Goal: Task Accomplishment & Management: Use online tool/utility

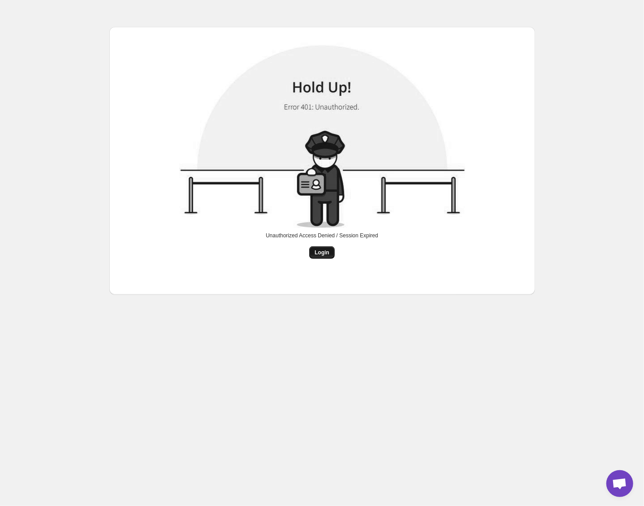
click at [317, 259] on button "Login" at bounding box center [322, 252] width 26 height 13
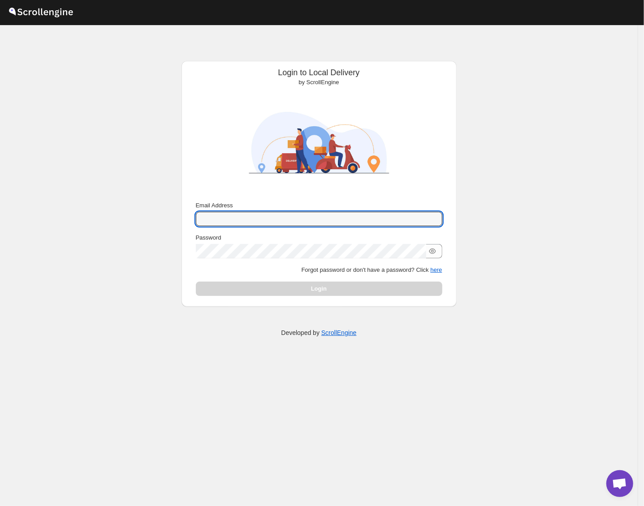
type input "[EMAIL_ADDRESS][DOMAIN_NAME]"
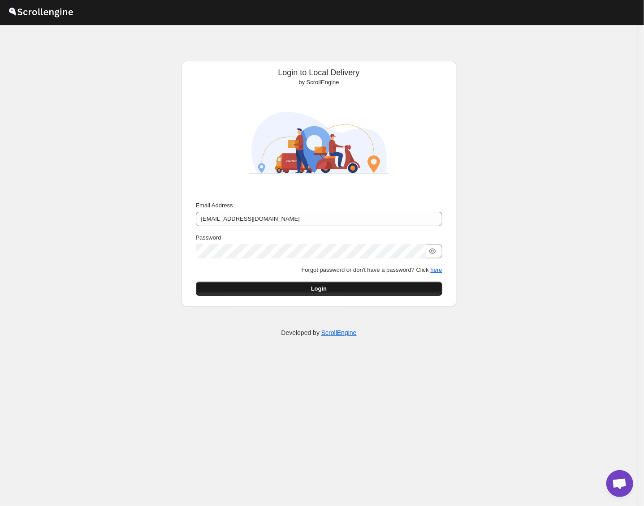
click at [335, 289] on button "Login" at bounding box center [319, 289] width 246 height 14
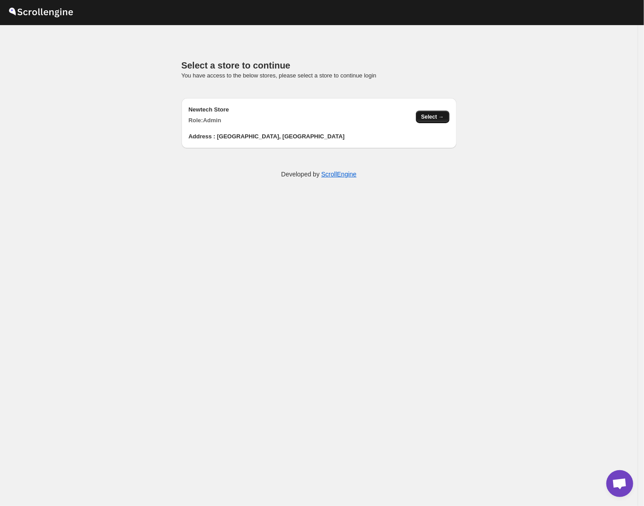
click at [440, 117] on span "Select →" at bounding box center [432, 116] width 23 height 7
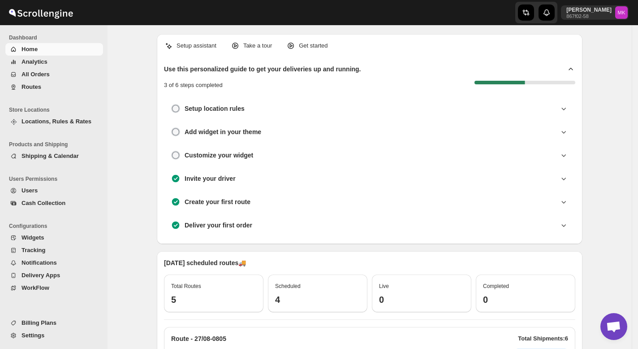
click at [51, 86] on span "Routes" at bounding box center [62, 86] width 80 height 9
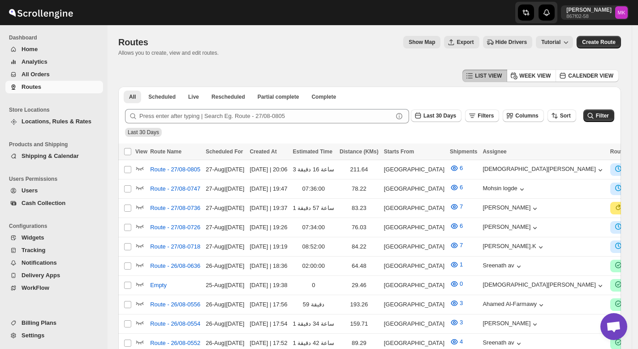
click at [51, 76] on span "All Orders" at bounding box center [62, 74] width 80 height 9
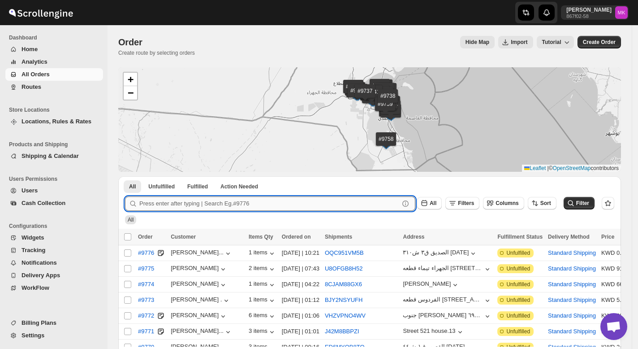
click at [165, 198] on input "text" at bounding box center [269, 203] width 260 height 14
paste input "9579"
type input "9579"
click at [125, 176] on button "Submit" at bounding box center [138, 180] width 26 height 9
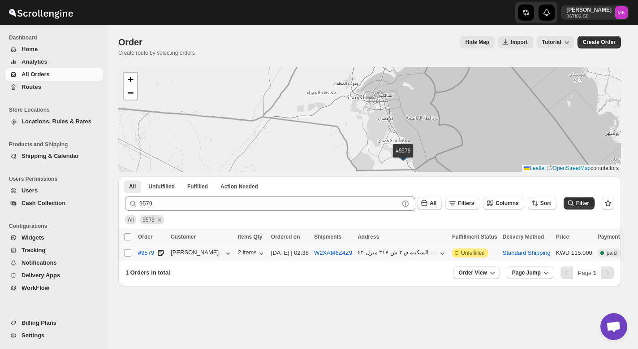
click at [132, 252] on div "Select order" at bounding box center [128, 253] width 9 height 8
checkbox input "true"
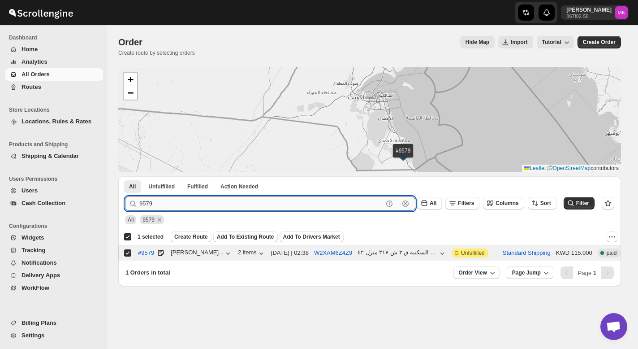
click at [219, 206] on input "9579" at bounding box center [261, 203] width 244 height 14
paste input "610"
type input "9610"
click at [125, 176] on button "Submit" at bounding box center [138, 180] width 26 height 9
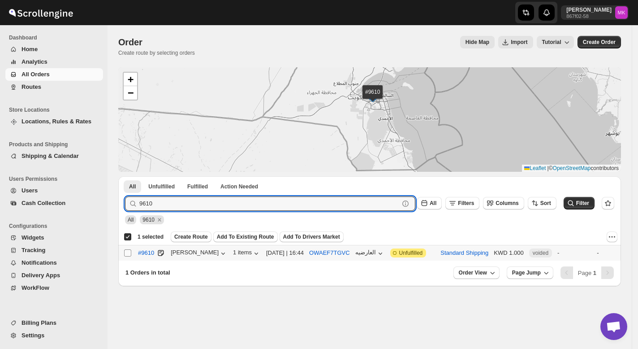
click at [126, 254] on input "Select order" at bounding box center [127, 252] width 7 height 7
checkbox input "true"
checkbox input "false"
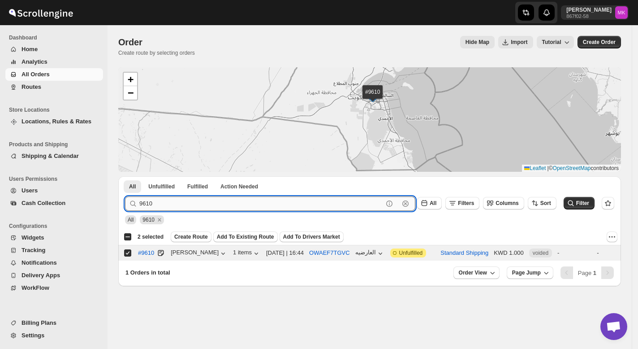
click at [192, 207] on input "9610" at bounding box center [261, 203] width 244 height 14
paste input "22"
type input "9622"
click at [125, 176] on button "Submit" at bounding box center [138, 180] width 26 height 9
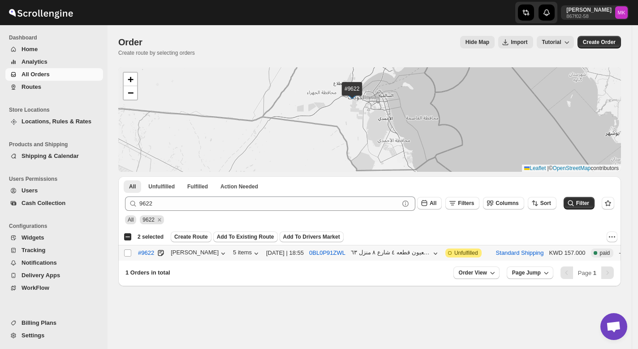
click at [128, 253] on input "Select order" at bounding box center [127, 252] width 7 height 7
checkbox input "true"
click at [178, 217] on div "All 9622" at bounding box center [367, 215] width 493 height 17
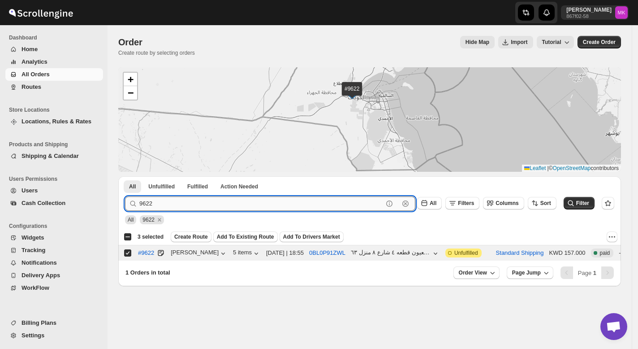
click at [177, 198] on input "9622" at bounding box center [261, 203] width 244 height 14
paste input "586"
type input "9586"
click at [125, 176] on button "Submit" at bounding box center [138, 180] width 26 height 9
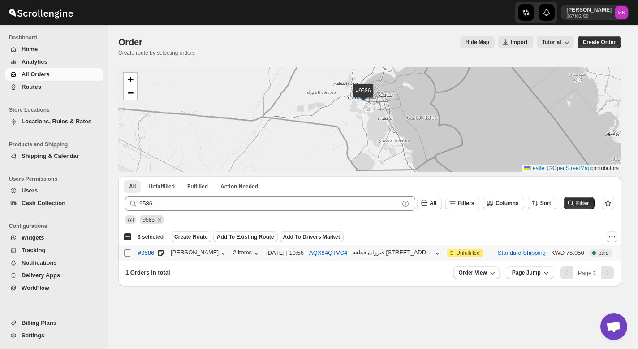
click at [126, 257] on span at bounding box center [128, 253] width 8 height 8
click at [126, 256] on input "Select order" at bounding box center [127, 252] width 7 height 7
click at [131, 253] on input "Select order" at bounding box center [127, 252] width 7 height 7
checkbox input "true"
click at [155, 212] on div "9586" at bounding box center [152, 217] width 24 height 13
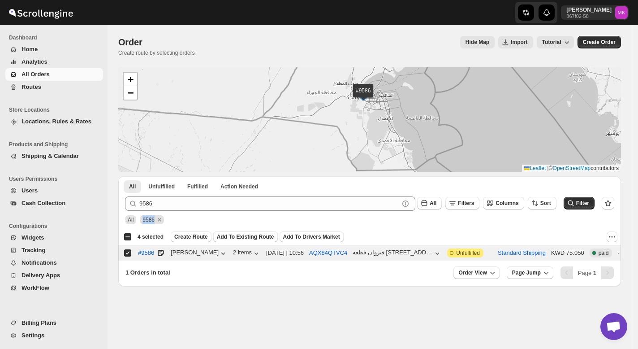
click at [155, 212] on div "9586" at bounding box center [152, 217] width 24 height 13
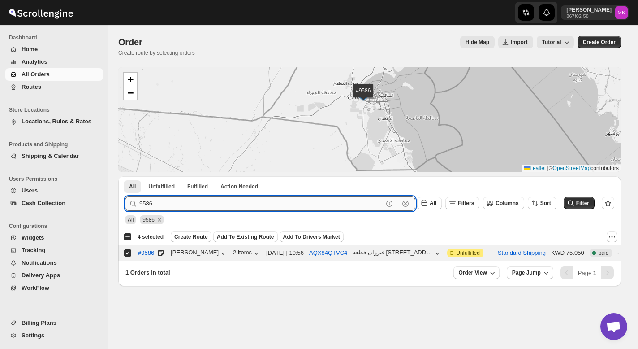
click at [158, 205] on input "9586" at bounding box center [261, 203] width 244 height 14
paste input "93"
type input "9593"
click at [125, 176] on button "Submit" at bounding box center [138, 180] width 26 height 9
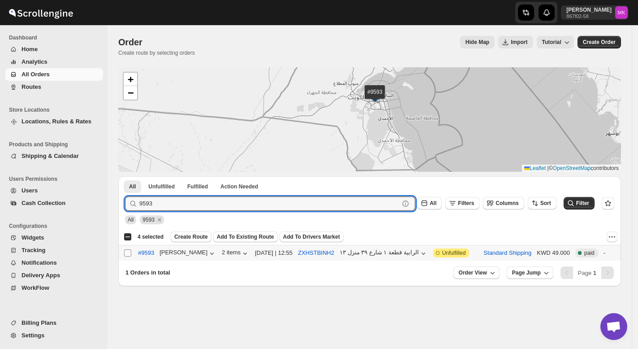
click at [130, 253] on input "Select order" at bounding box center [127, 252] width 7 height 7
checkbox input "true"
click at [193, 204] on input "9593" at bounding box center [261, 203] width 244 height 14
paste input "624"
type input "9624"
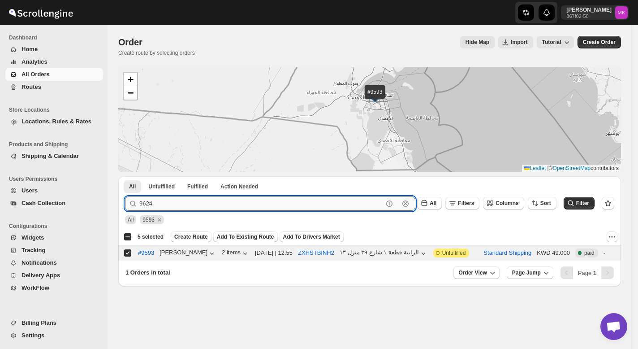
click at [125, 176] on button "Submit" at bounding box center [138, 180] width 26 height 9
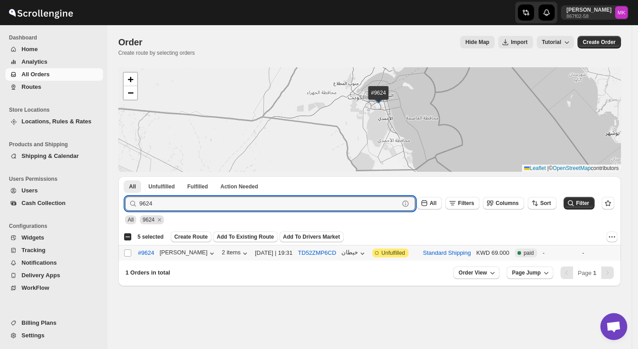
click at [126, 258] on td "Select order" at bounding box center [126, 253] width 17 height 16
checkbox input "true"
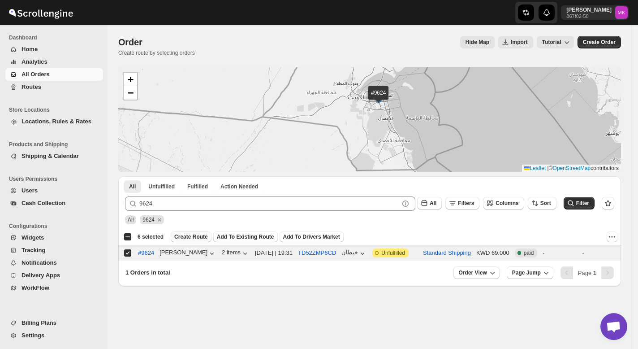
click at [188, 240] on span "Create Route" at bounding box center [191, 236] width 34 height 7
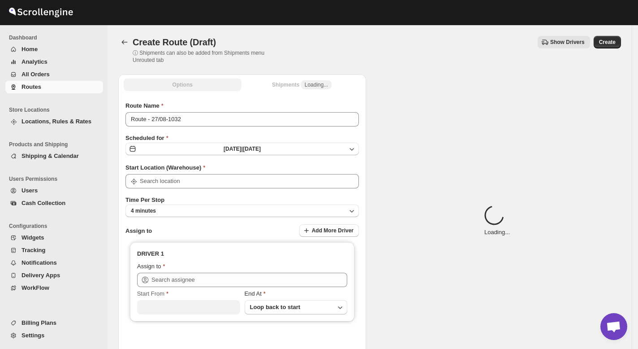
type input "[GEOGRAPHIC_DATA]"
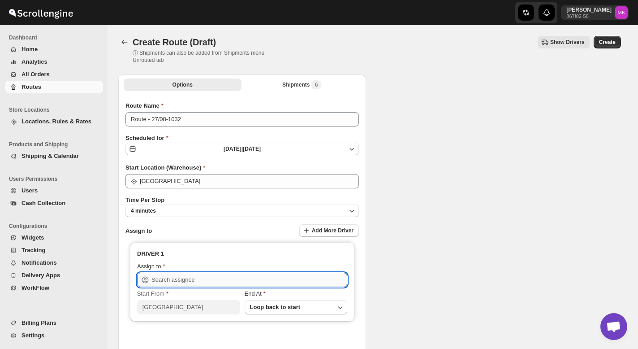
click at [161, 279] on input "text" at bounding box center [249, 279] width 196 height 14
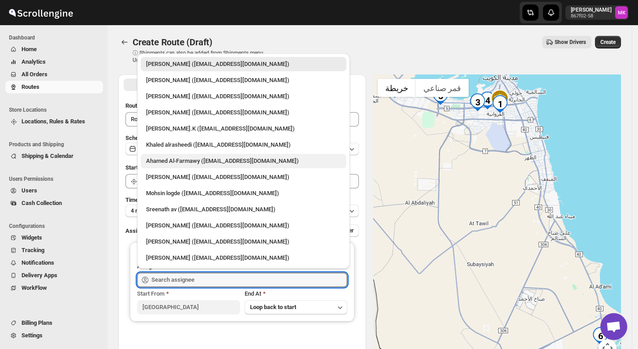
click at [201, 167] on div "Ahamed Al-Farmawy ([EMAIL_ADDRESS][DOMAIN_NAME])" at bounding box center [244, 161] width 206 height 14
type input "Ahamed Al-Farmawy ([EMAIL_ADDRESS][DOMAIN_NAME])"
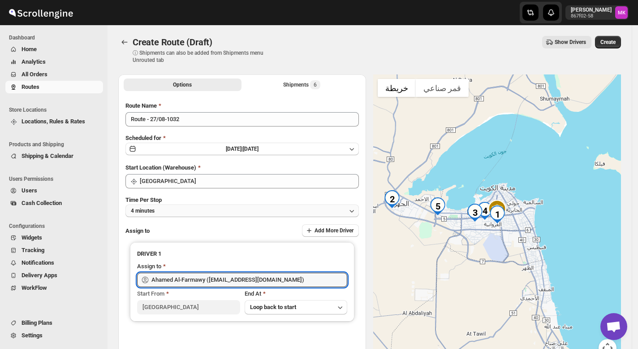
click at [185, 206] on button "4 minutes" at bounding box center [241, 210] width 233 height 13
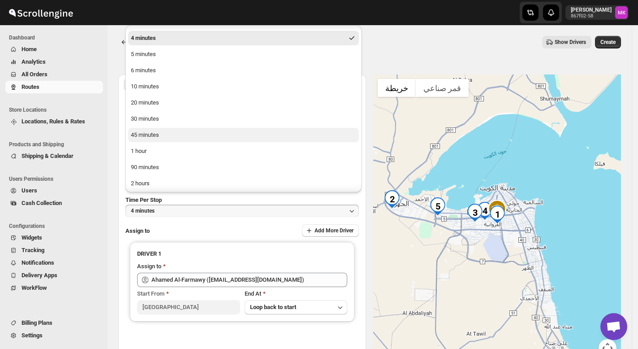
scroll to position [30, 0]
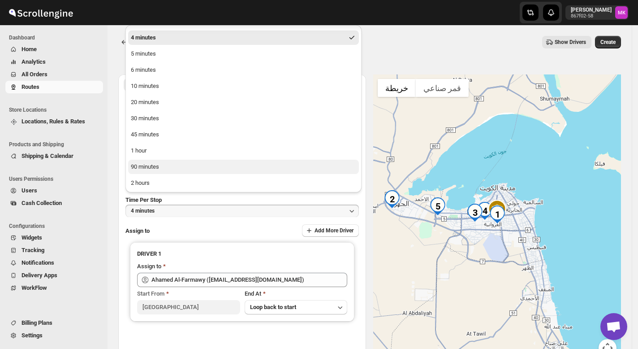
click at [162, 162] on button "90 minutes" at bounding box center [243, 167] width 231 height 14
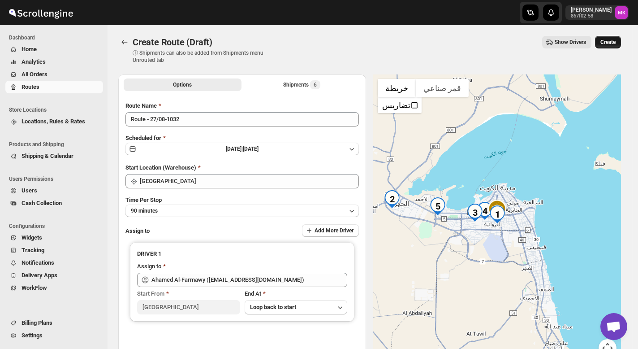
click at [610, 46] on button "Create" at bounding box center [608, 42] width 26 height 13
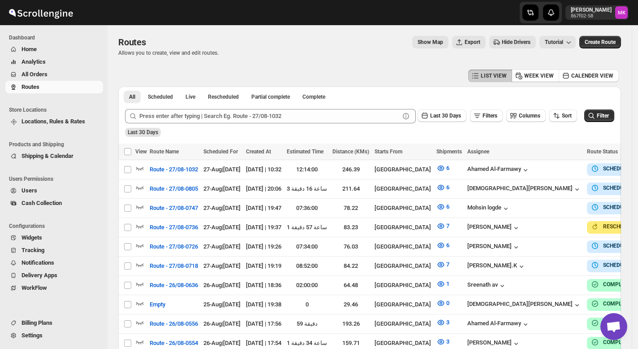
click at [29, 72] on span "All Orders" at bounding box center [35, 74] width 26 height 7
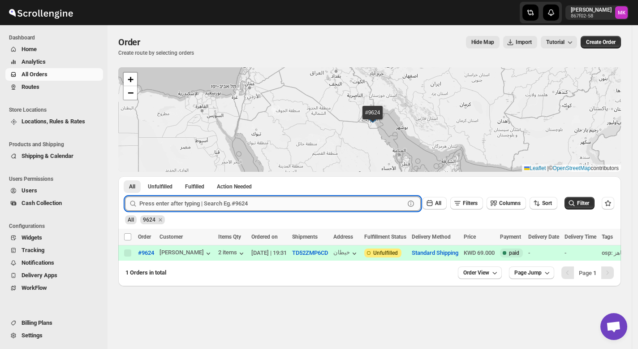
click at [153, 204] on input "text" at bounding box center [271, 203] width 265 height 14
paste input "9594"
type input "9594"
click at [125, 176] on button "Submit" at bounding box center [138, 180] width 26 height 9
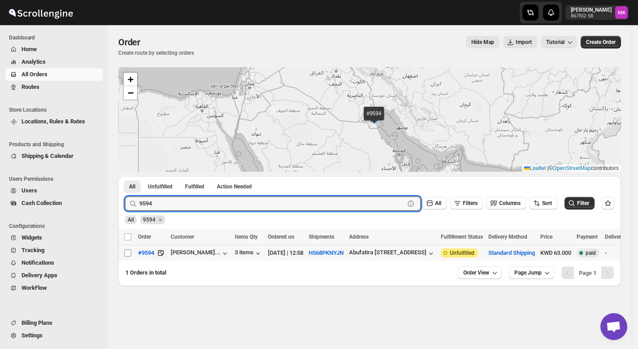
click at [125, 255] on input "Select order" at bounding box center [127, 252] width 7 height 7
checkbox input "true"
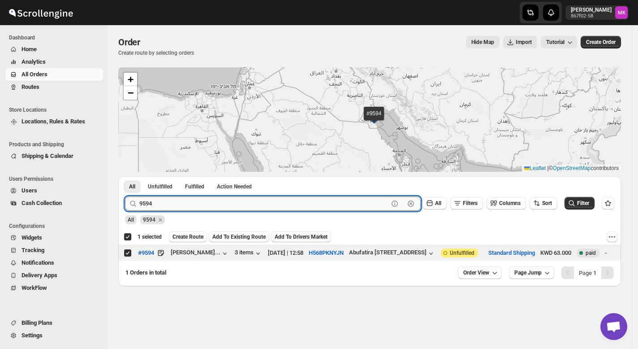
click at [167, 199] on input "9594" at bounding box center [263, 203] width 249 height 14
paste input "760"
type input "9760"
click at [125, 176] on button "Submit" at bounding box center [138, 180] width 26 height 9
click at [131, 251] on input "Select order" at bounding box center [127, 252] width 7 height 7
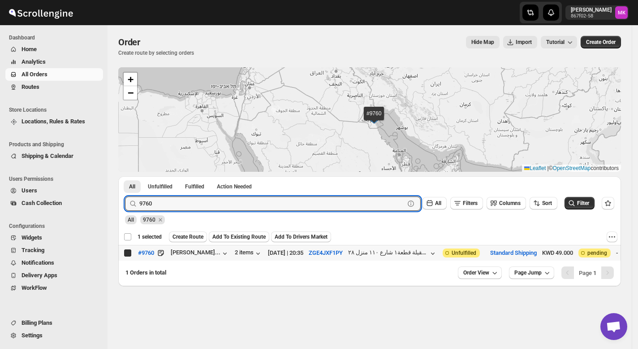
checkbox input "true"
checkbox input "false"
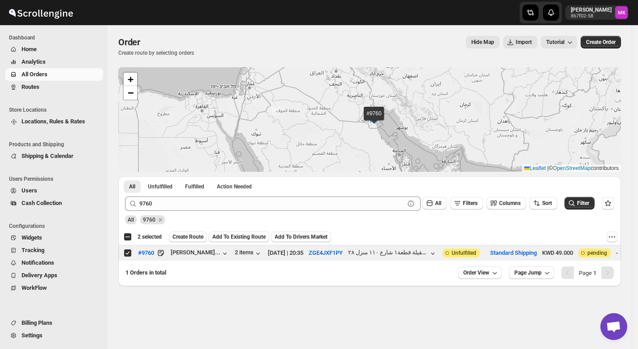
click at [173, 212] on div "All 9760" at bounding box center [367, 215] width 493 height 17
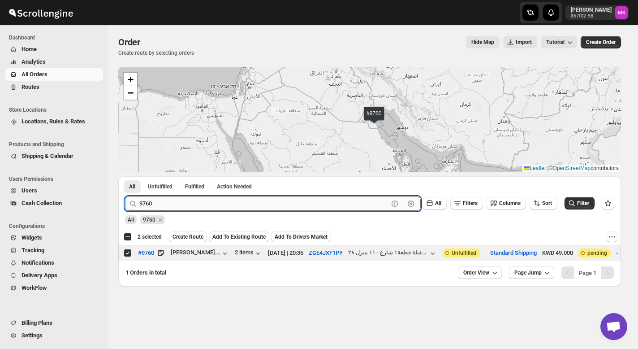
click at [171, 208] on input "9760" at bounding box center [263, 203] width 249 height 14
paste input "648"
type input "9648"
click at [125, 176] on button "Submit" at bounding box center [138, 180] width 26 height 9
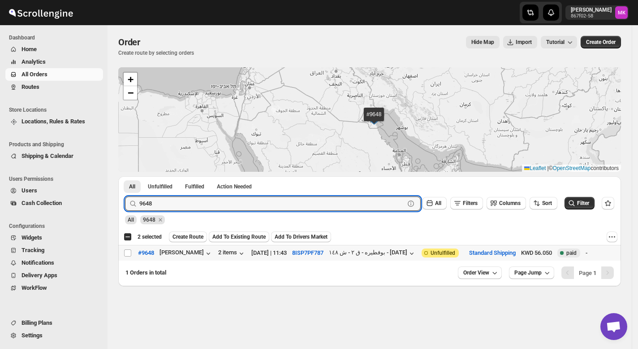
click at [132, 253] on div "Select order" at bounding box center [128, 253] width 9 height 8
checkbox input "true"
click at [178, 199] on input "9648" at bounding box center [263, 203] width 249 height 14
paste input "577"
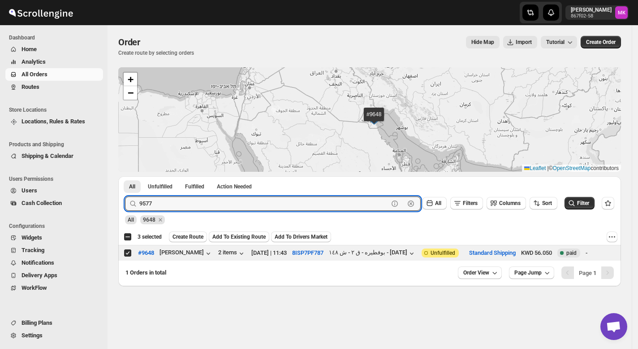
type input "9577"
click at [125, 176] on button "Submit" at bounding box center [138, 180] width 26 height 9
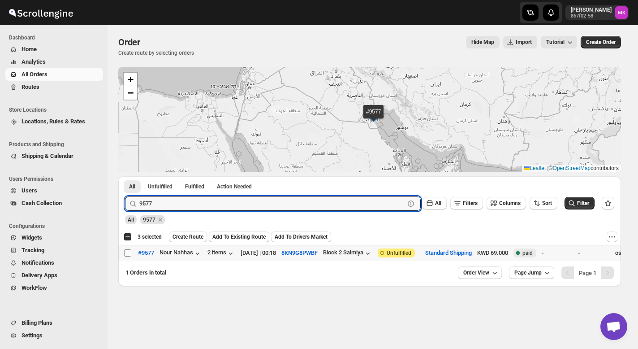
click at [131, 252] on input "Select order" at bounding box center [127, 252] width 7 height 7
checkbox input "true"
click at [168, 205] on input "9577" at bounding box center [263, 203] width 249 height 14
paste input "609"
type input "9609"
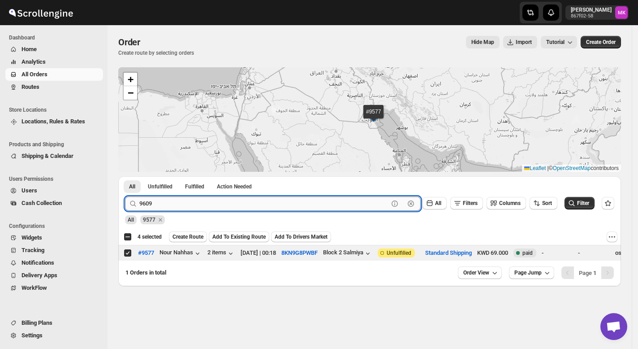
click at [125, 176] on button "Submit" at bounding box center [138, 180] width 26 height 9
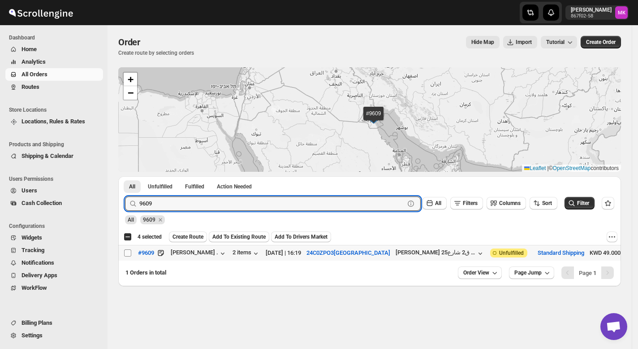
click at [127, 255] on input "Select order" at bounding box center [127, 252] width 7 height 7
checkbox input "true"
click at [162, 208] on input "9609" at bounding box center [263, 203] width 249 height 14
paste input "11"
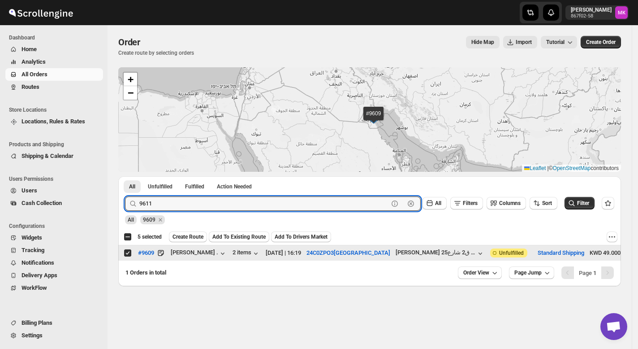
type input "9611"
click at [125, 176] on button "Submit" at bounding box center [138, 180] width 26 height 9
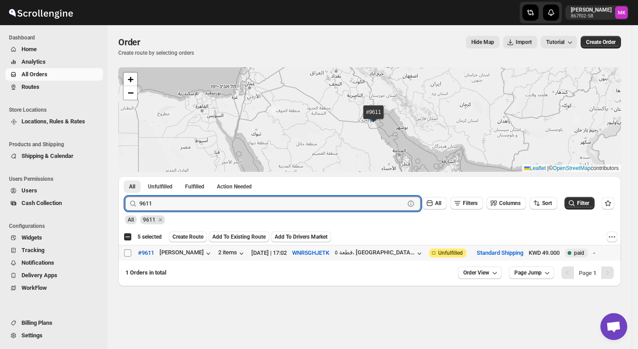
click at [124, 250] on input "Select order" at bounding box center [127, 252] width 7 height 7
checkbox input "true"
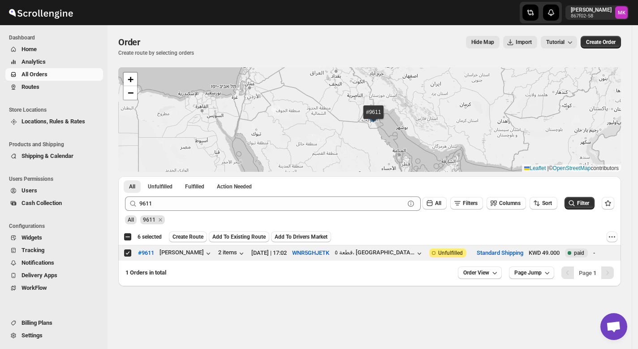
click at [201, 237] on span "Create Route" at bounding box center [188, 236] width 31 height 7
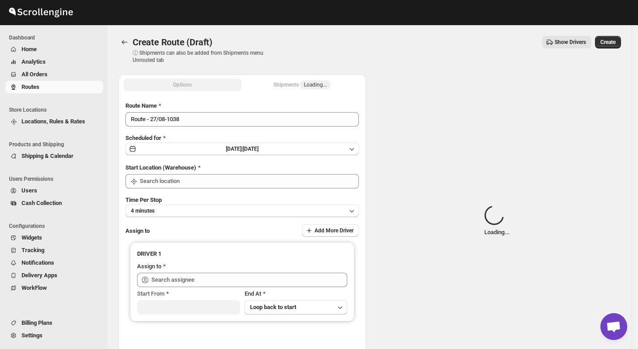
type input "[GEOGRAPHIC_DATA]"
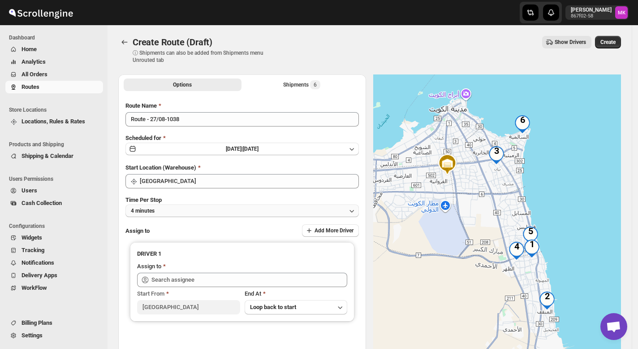
click at [133, 208] on span "4 minutes" at bounding box center [143, 210] width 24 height 7
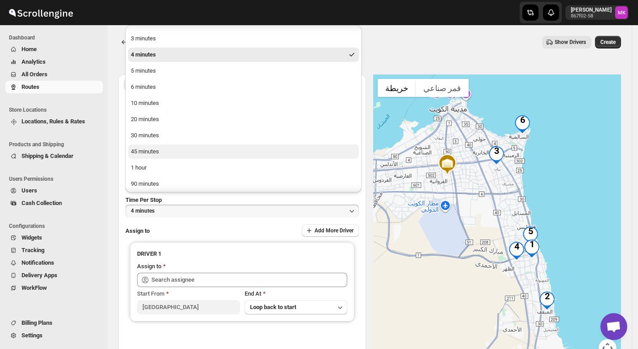
scroll to position [30, 0]
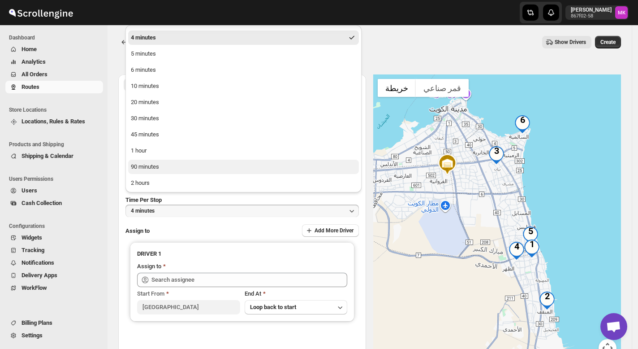
click at [160, 167] on button "90 minutes" at bounding box center [243, 167] width 231 height 14
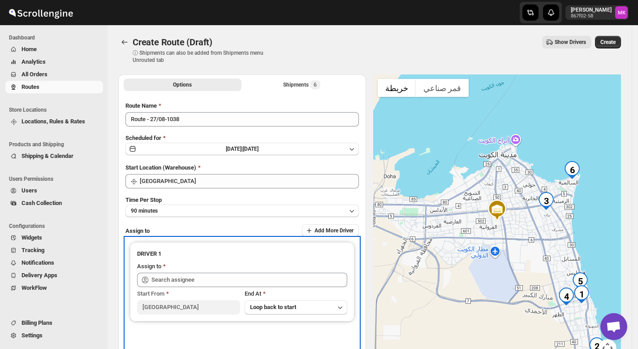
click at [150, 287] on div "Start From [GEOGRAPHIC_DATA] At Loop back to start" at bounding box center [242, 300] width 210 height 27
click at [151, 287] on div "Start From [GEOGRAPHIC_DATA] At Loop back to start" at bounding box center [242, 300] width 210 height 27
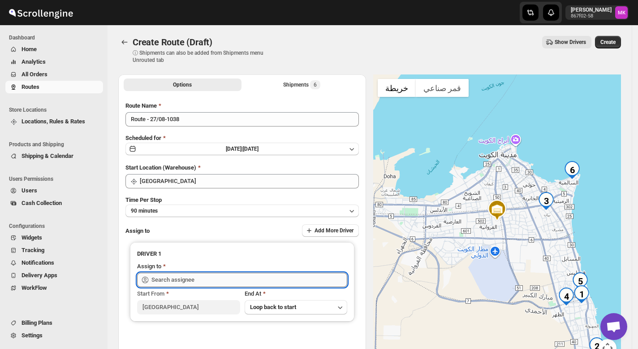
click at [163, 280] on input "text" at bounding box center [249, 279] width 196 height 14
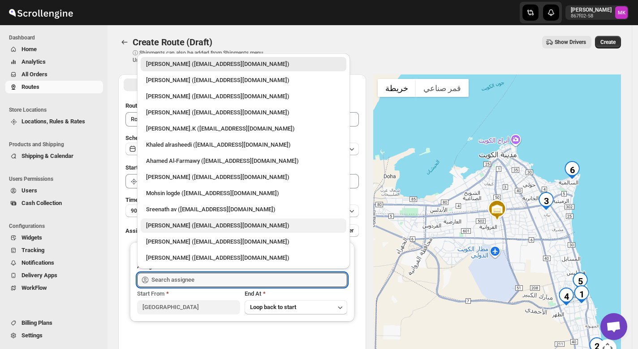
click at [173, 229] on div "[PERSON_NAME] ([EMAIL_ADDRESS][DOMAIN_NAME])" at bounding box center [243, 225] width 195 height 9
type input "[PERSON_NAME] ([EMAIL_ADDRESS][DOMAIN_NAME])"
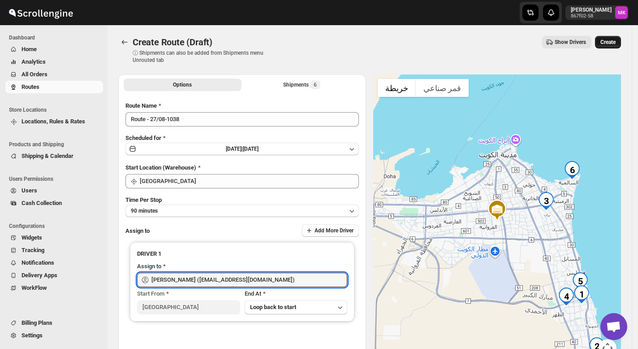
click at [621, 39] on button "Create" at bounding box center [608, 42] width 26 height 13
